Goal: Task Accomplishment & Management: Manage account settings

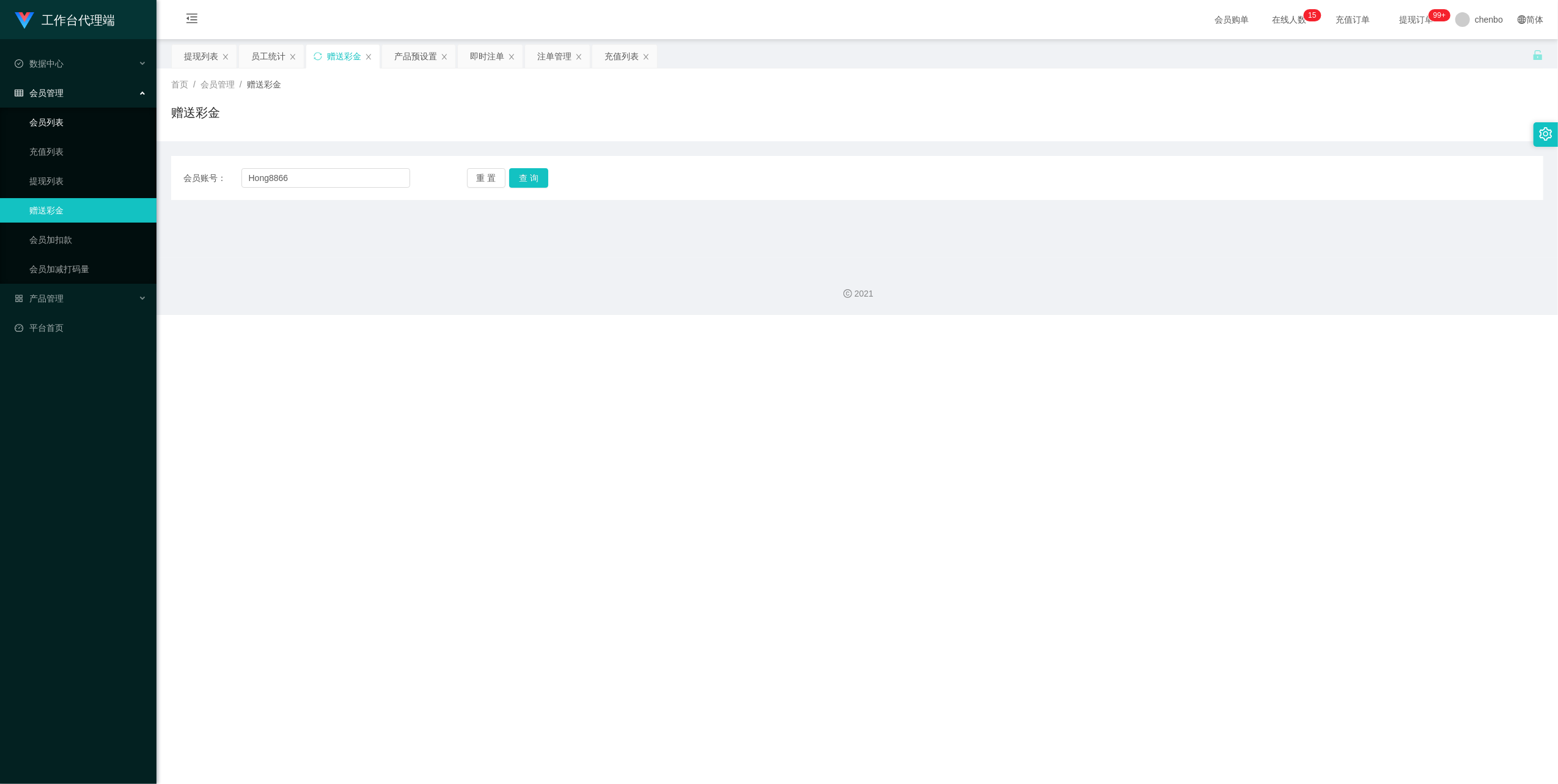
drag, startPoint x: 56, startPoint y: 120, endPoint x: 56, endPoint y: 128, distance: 8.0
click at [56, 120] on link "会员列表" at bounding box center [87, 122] width 117 height 24
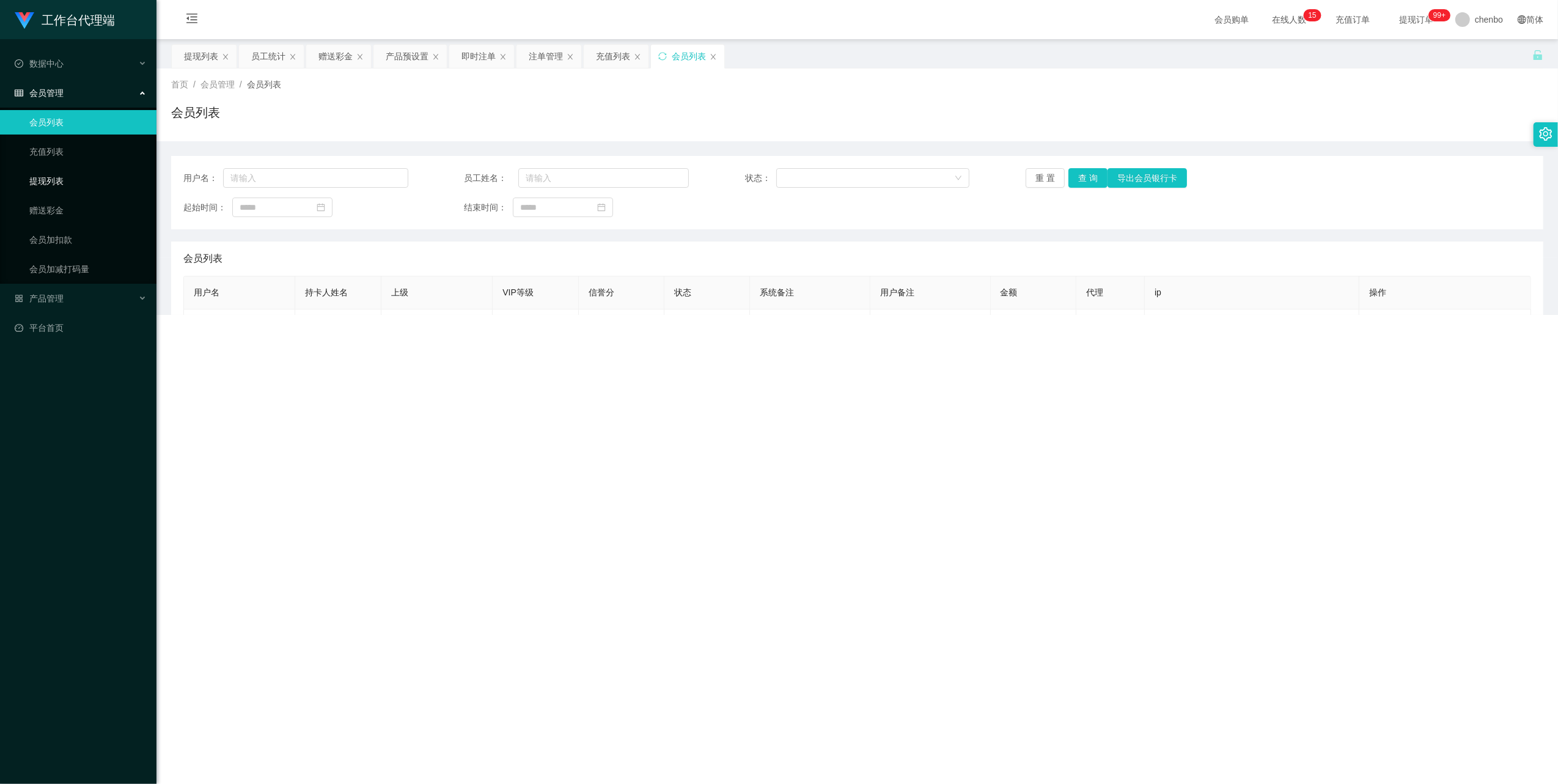
click at [49, 172] on link "提现列表" at bounding box center [87, 181] width 117 height 24
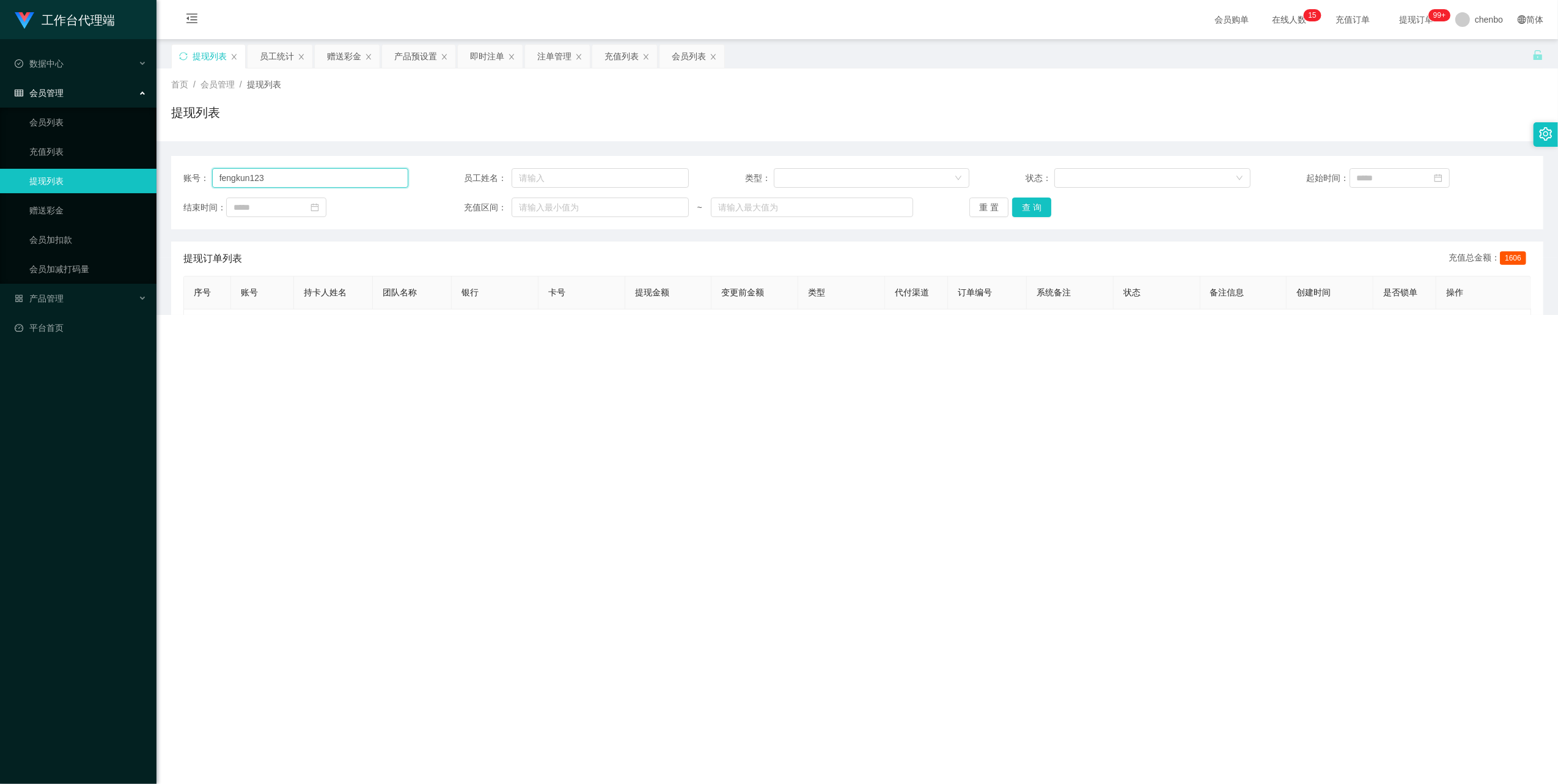
click at [333, 174] on input "fengkun123" at bounding box center [310, 177] width 196 height 20
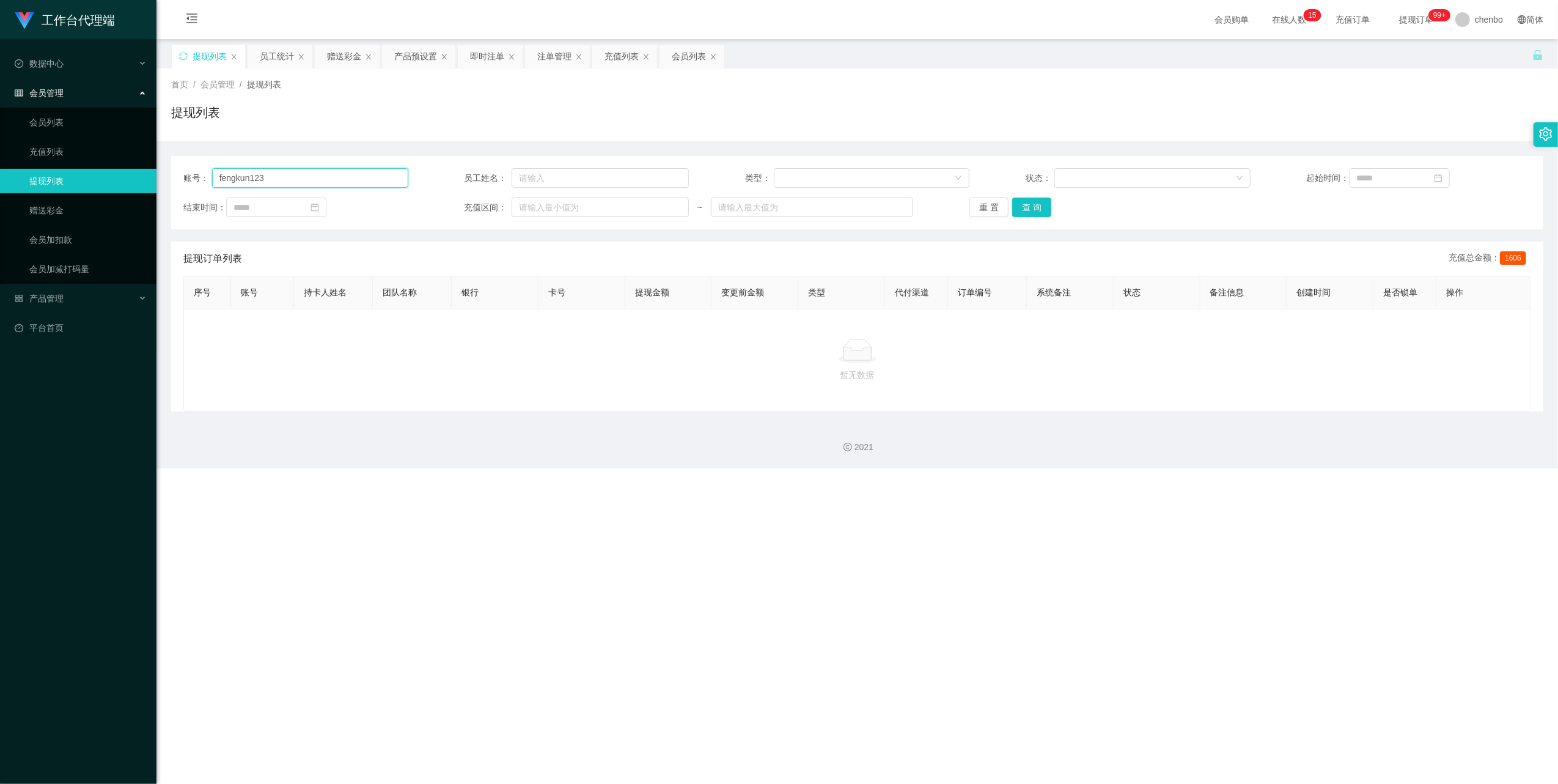
drag, startPoint x: 333, startPoint y: 174, endPoint x: 745, endPoint y: 177, distance: 412.0
click at [334, 174] on input "fengkun123" at bounding box center [310, 177] width 196 height 20
paste input "zy6666"
type input "zy6666"
click at [1028, 204] on button "查 询" at bounding box center [1032, 207] width 39 height 20
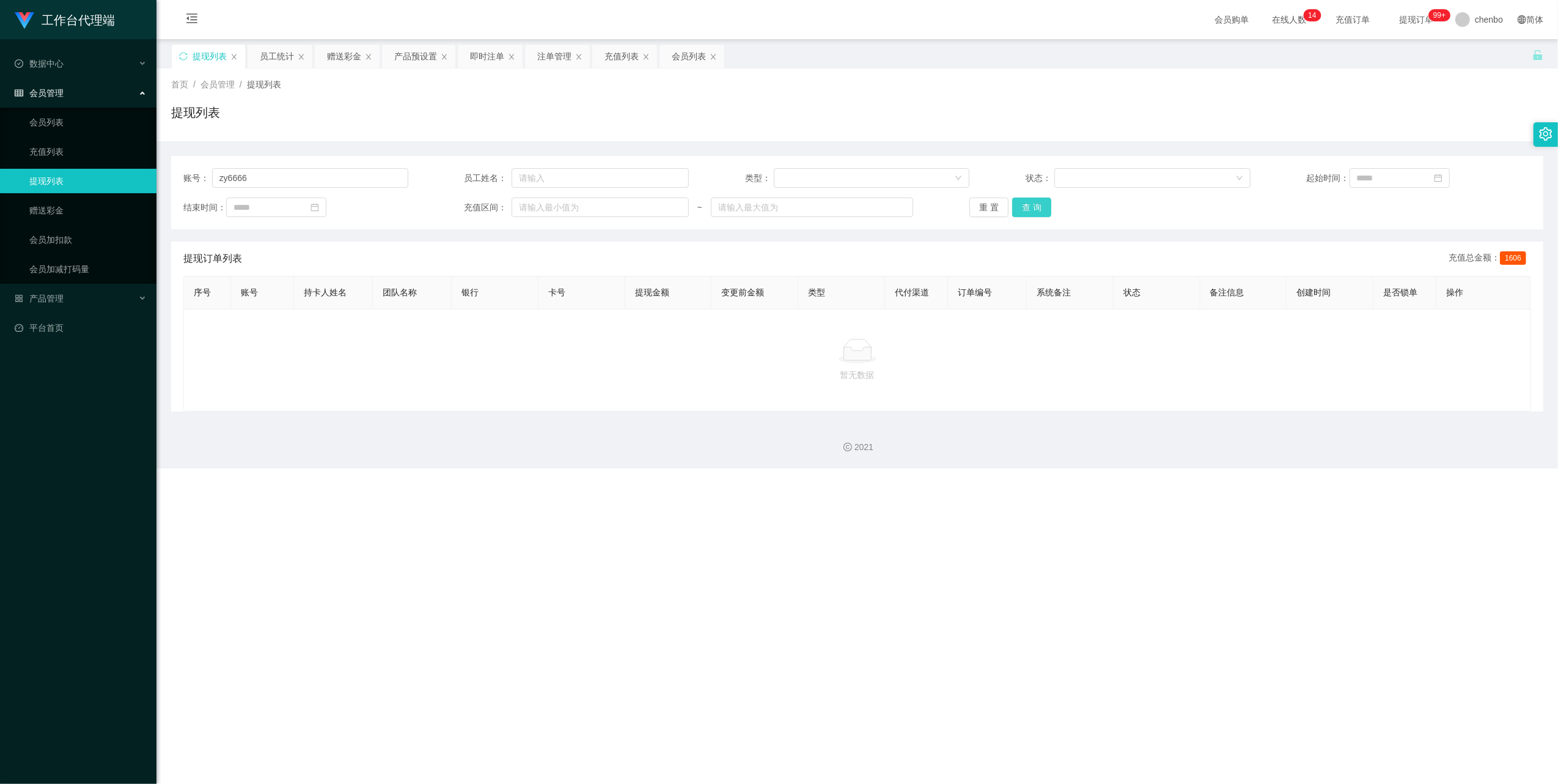
click at [1028, 204] on button "查 询" at bounding box center [1032, 207] width 39 height 20
